Goal: Task Accomplishment & Management: Manage account settings

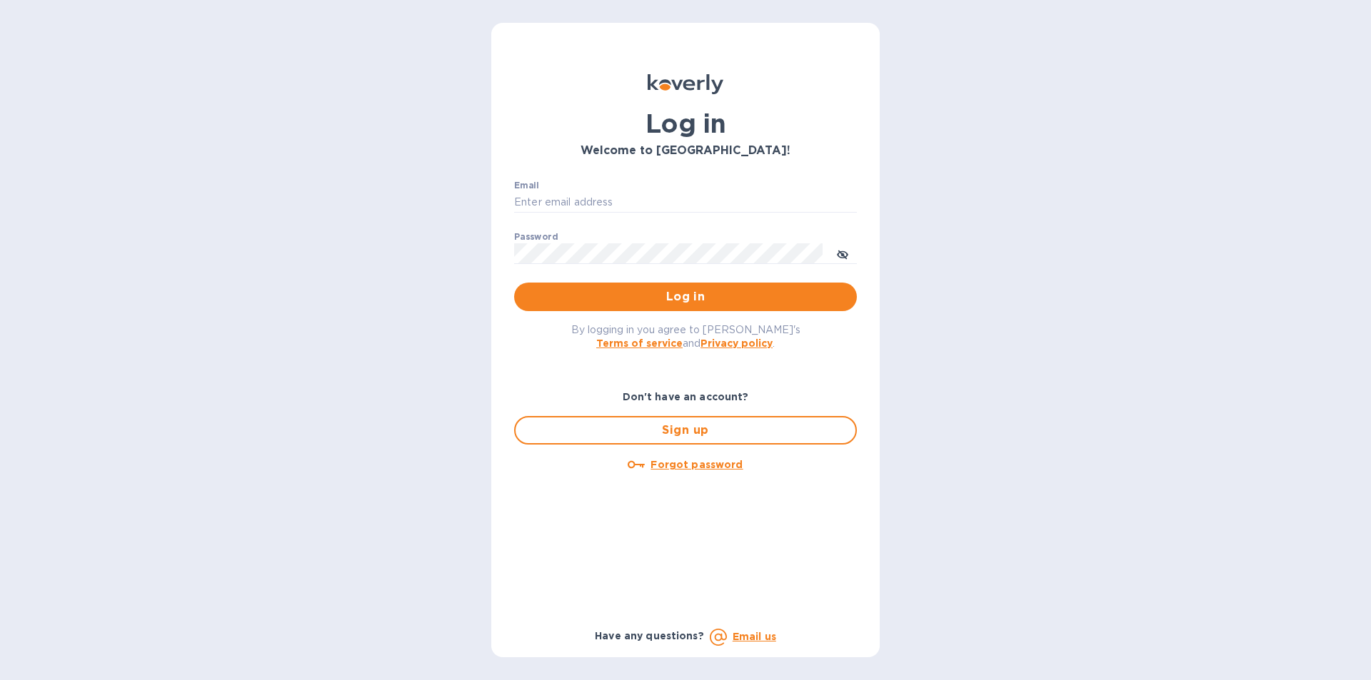
type input "[PERSON_NAME][EMAIL_ADDRESS][DOMAIN_NAME]"
click at [698, 288] on span "Log in" at bounding box center [685, 296] width 320 height 17
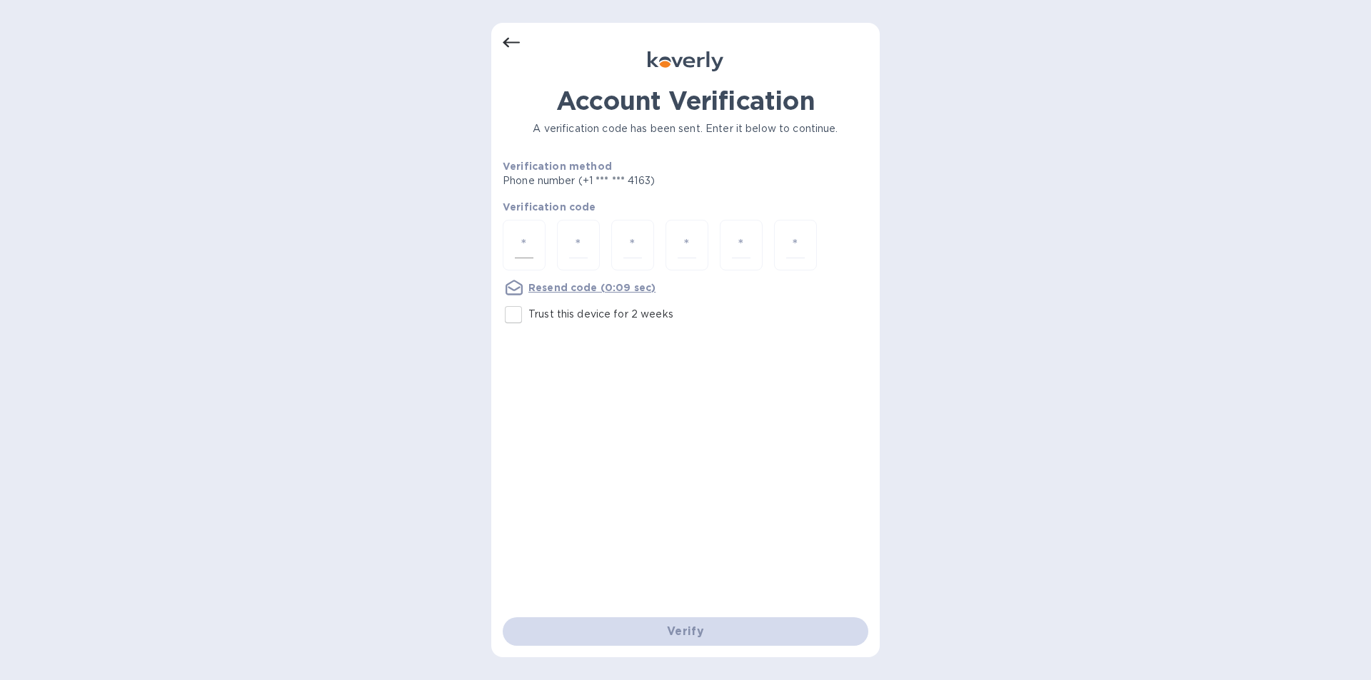
click at [513, 241] on div at bounding box center [524, 245] width 43 height 51
type input "6"
type input "5"
type input "3"
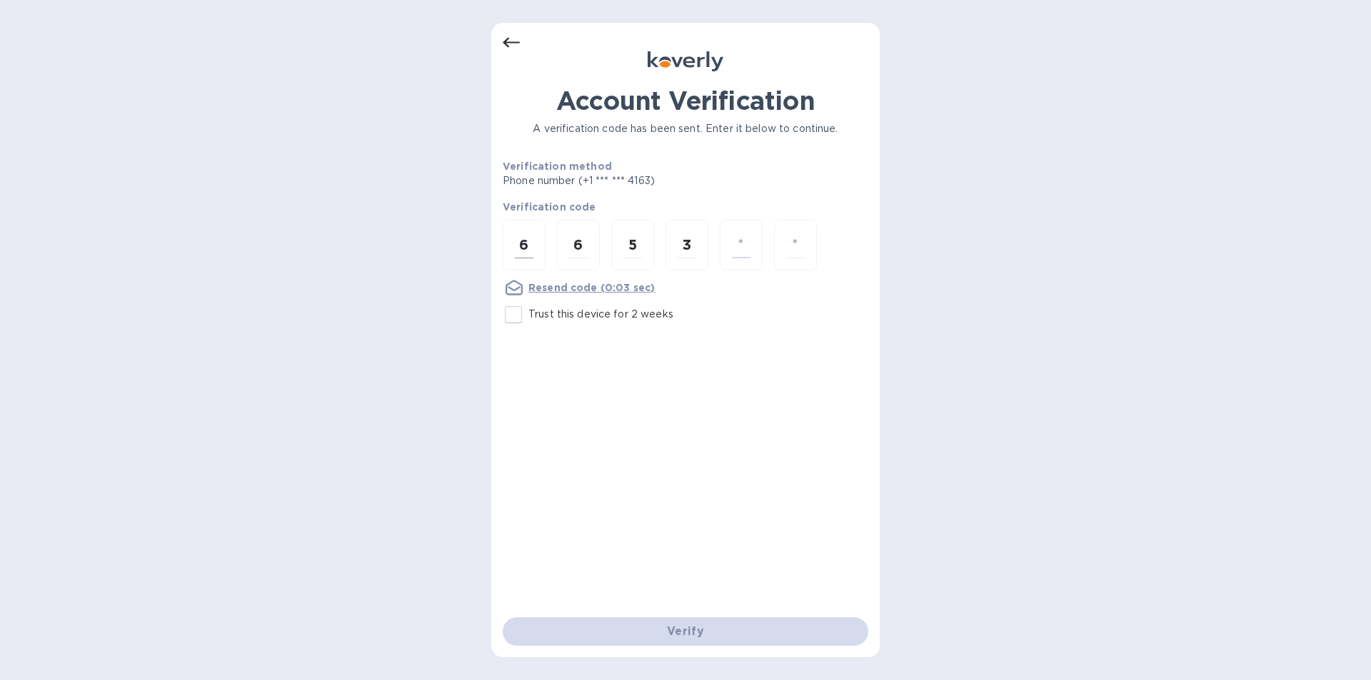
type input "8"
type input "7"
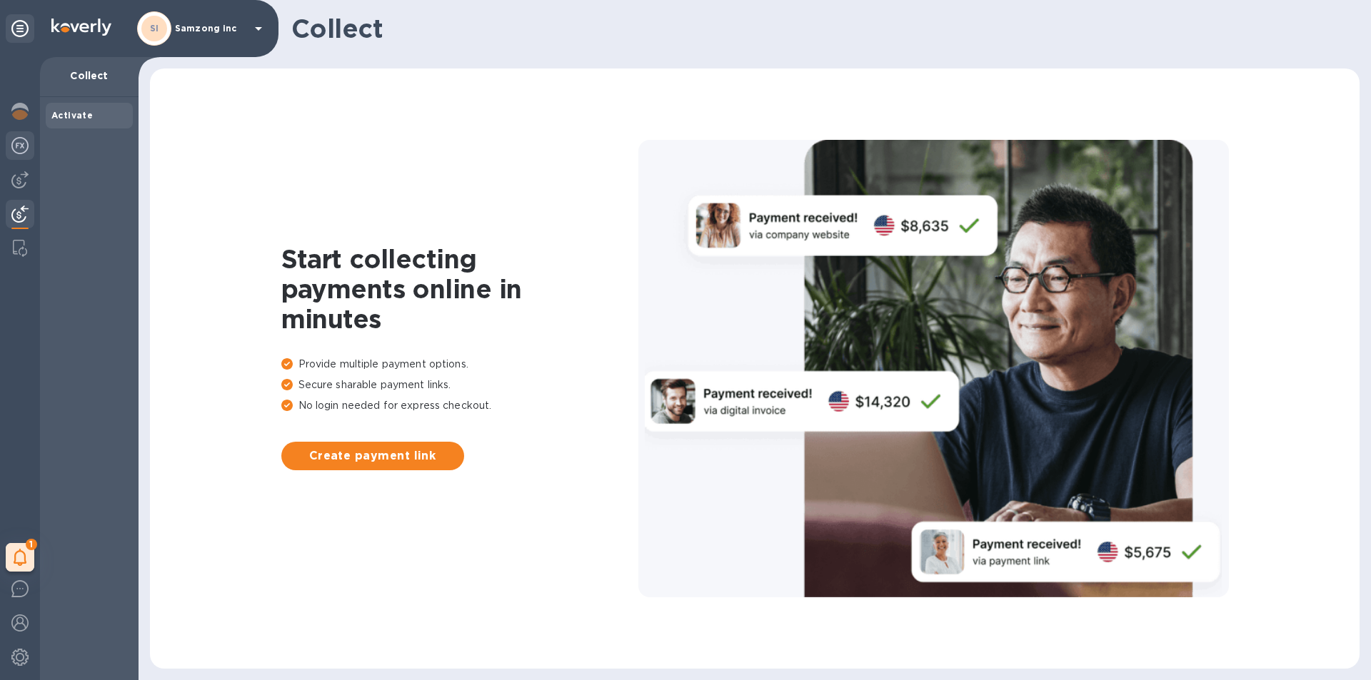
click at [10, 150] on div at bounding box center [20, 146] width 29 height 31
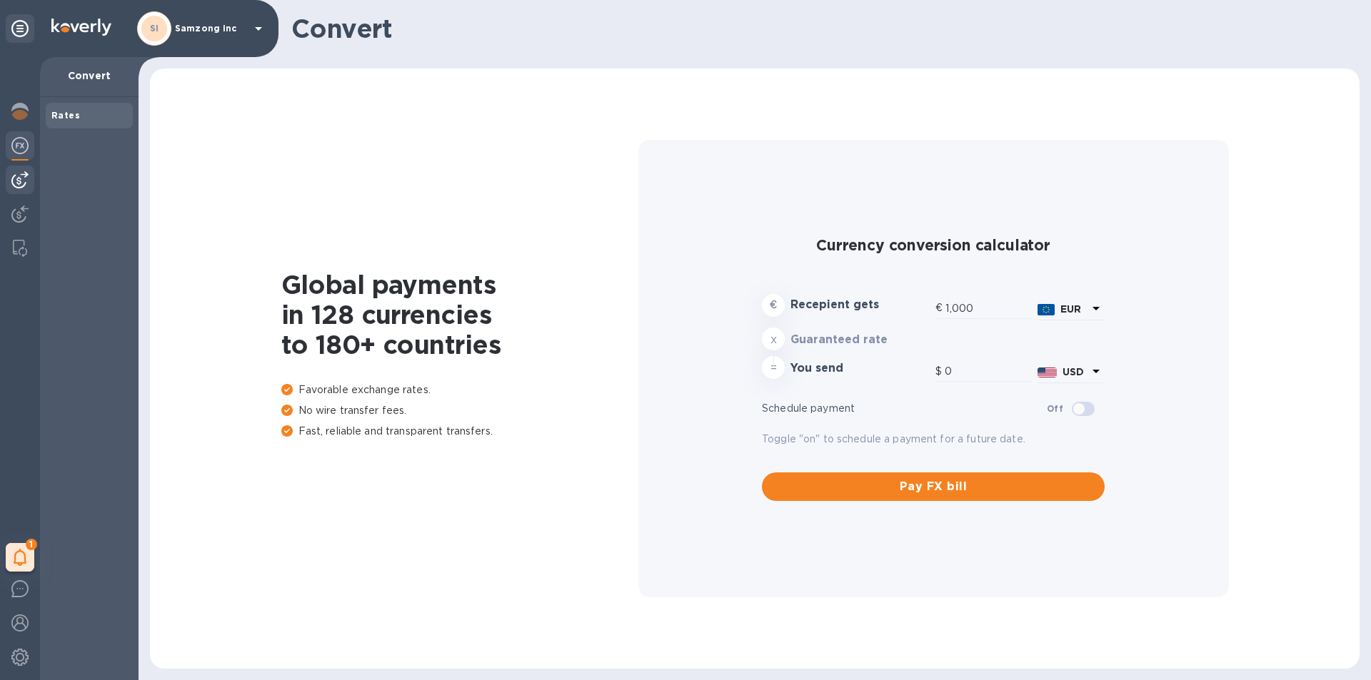
type input "1,180.89"
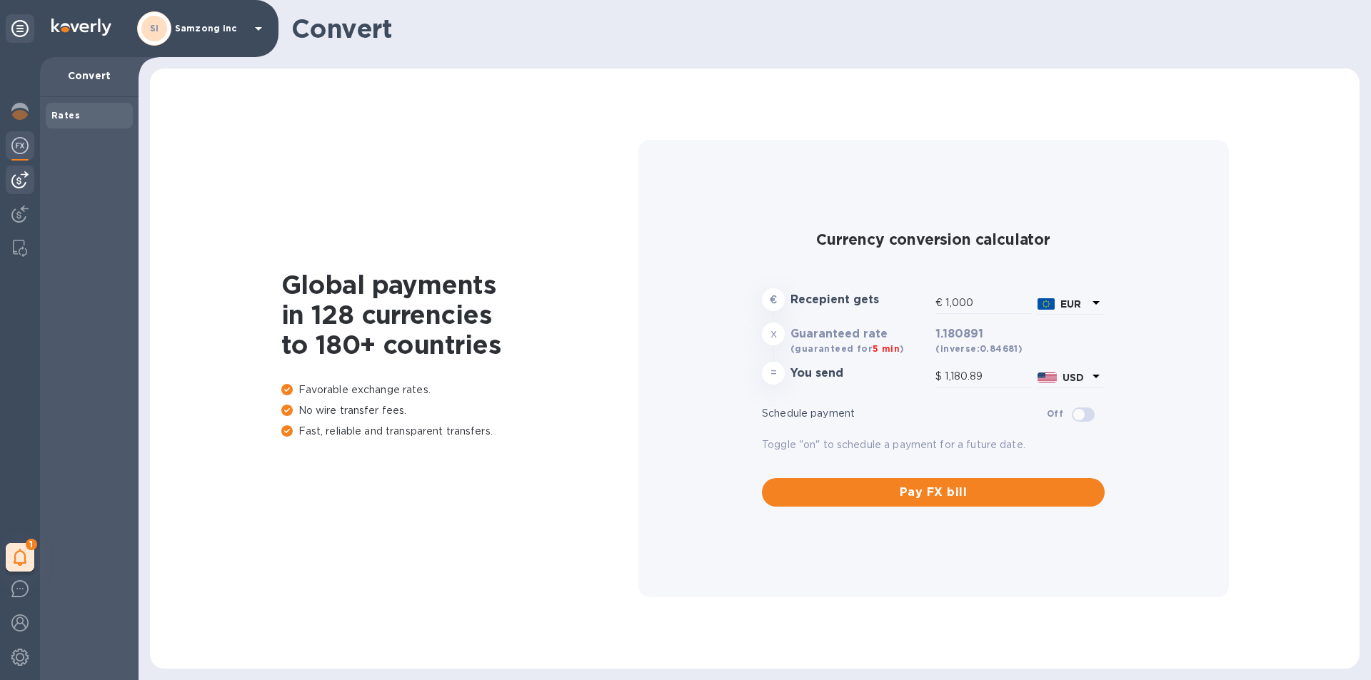
click at [19, 176] on img at bounding box center [19, 179] width 17 height 17
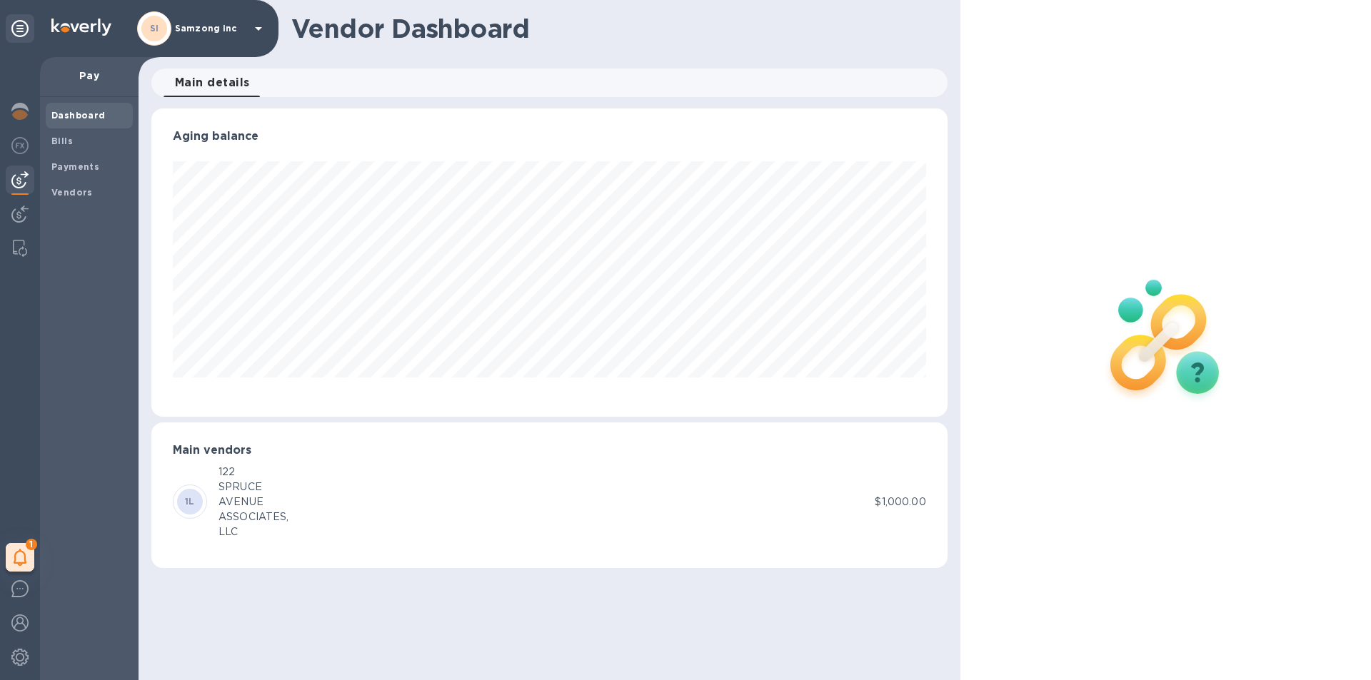
scroll to position [308, 795]
click at [16, 215] on img at bounding box center [19, 214] width 17 height 17
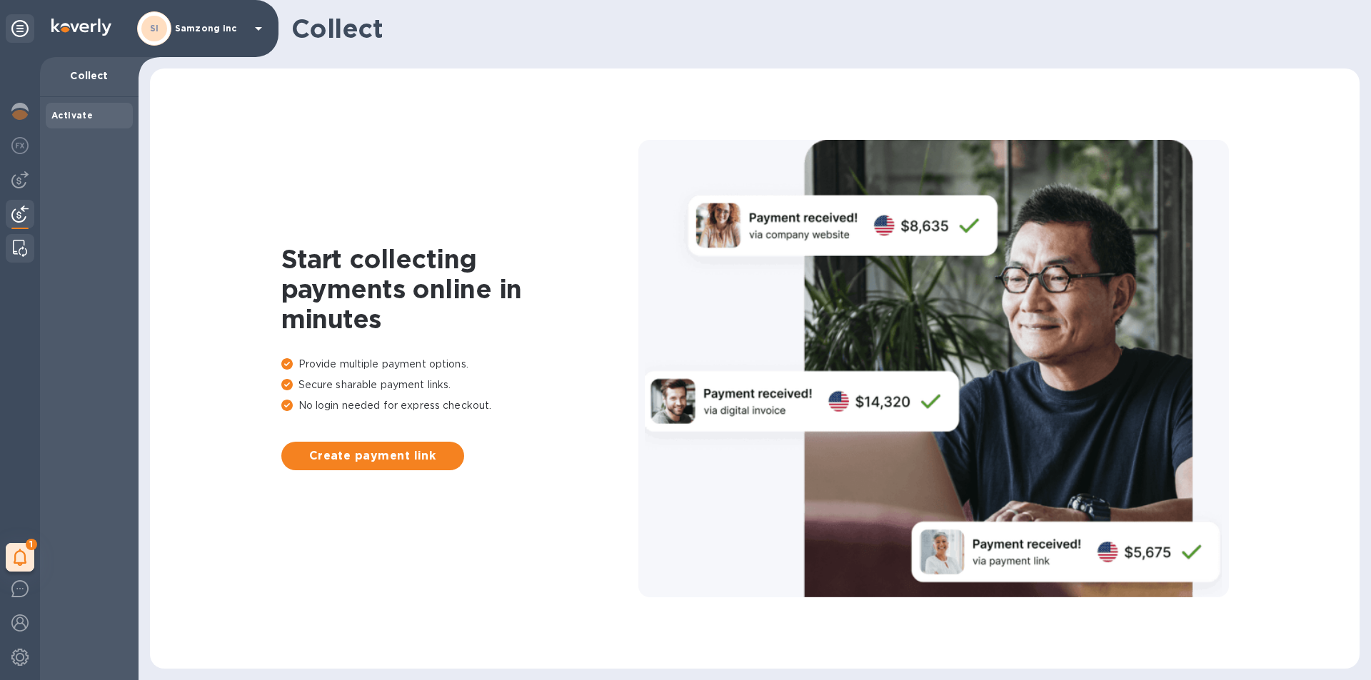
click at [21, 259] on div at bounding box center [20, 248] width 26 height 29
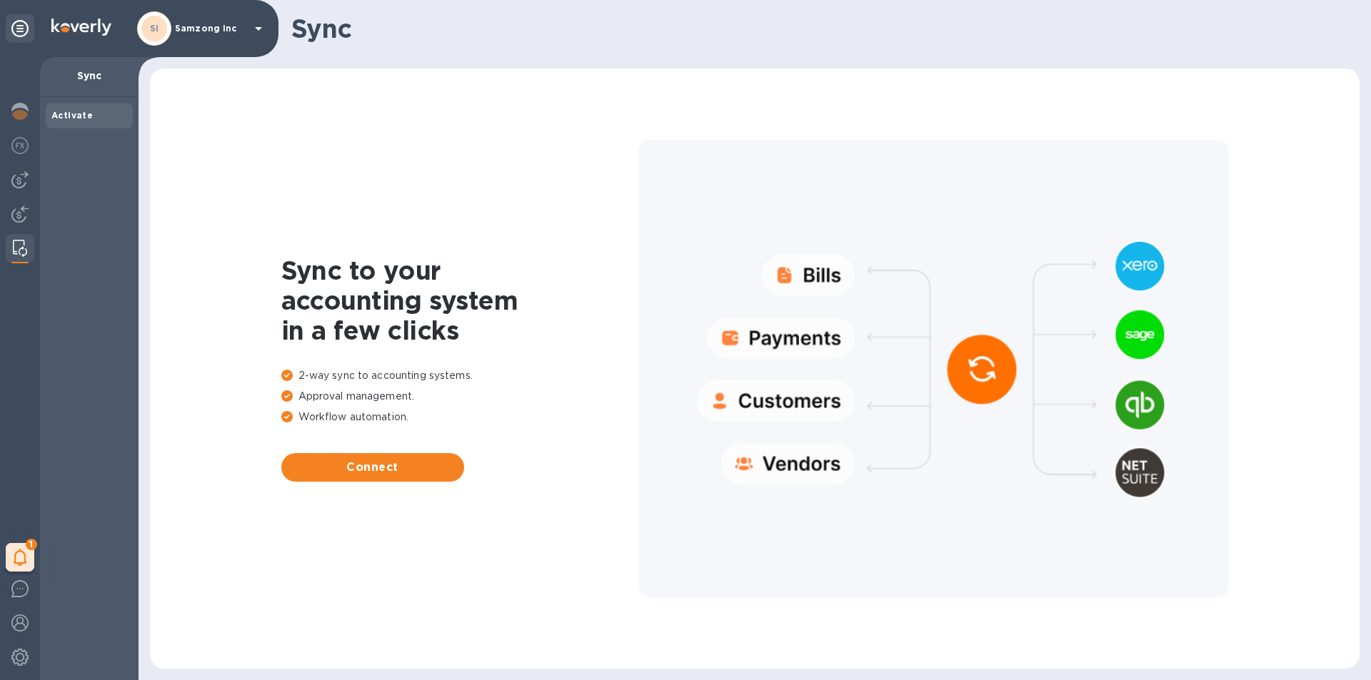
click at [21, 253] on img at bounding box center [20, 248] width 14 height 17
click at [14, 109] on img at bounding box center [19, 111] width 17 height 17
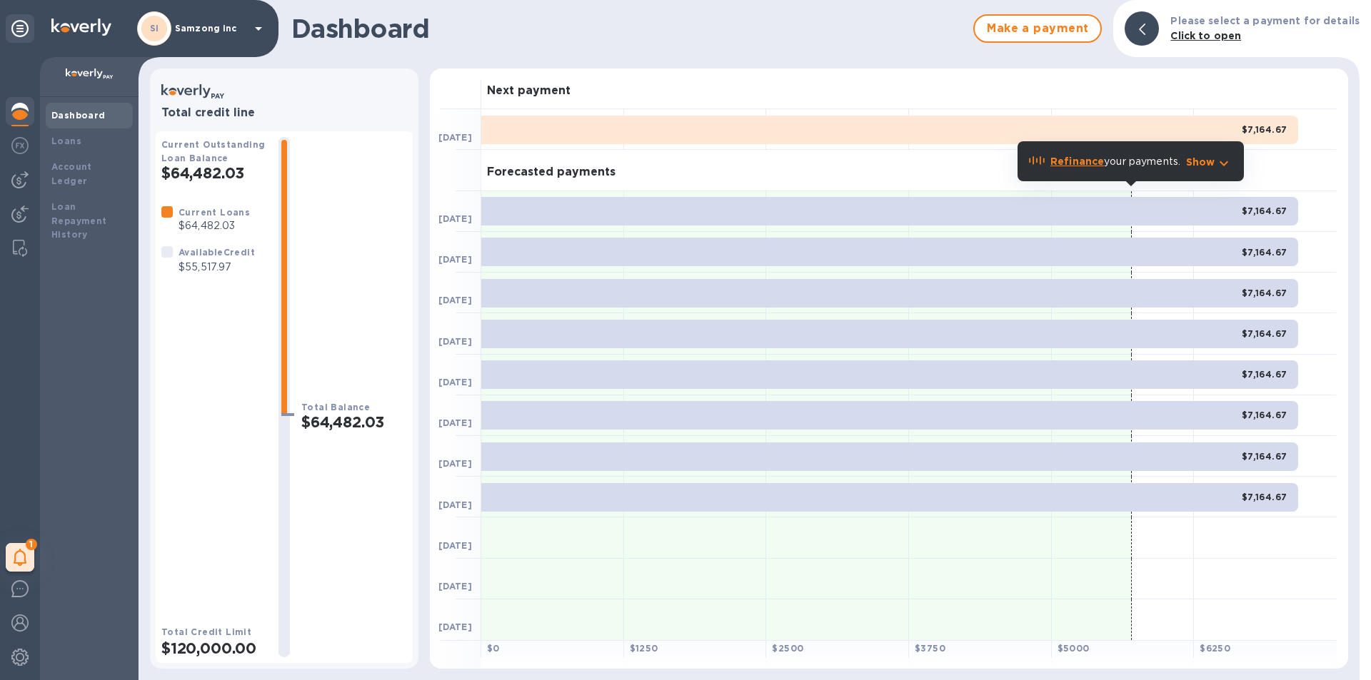
click at [1302, 165] on div "Forecasted payments" at bounding box center [908, 170] width 855 height 41
